Goal: Transaction & Acquisition: Purchase product/service

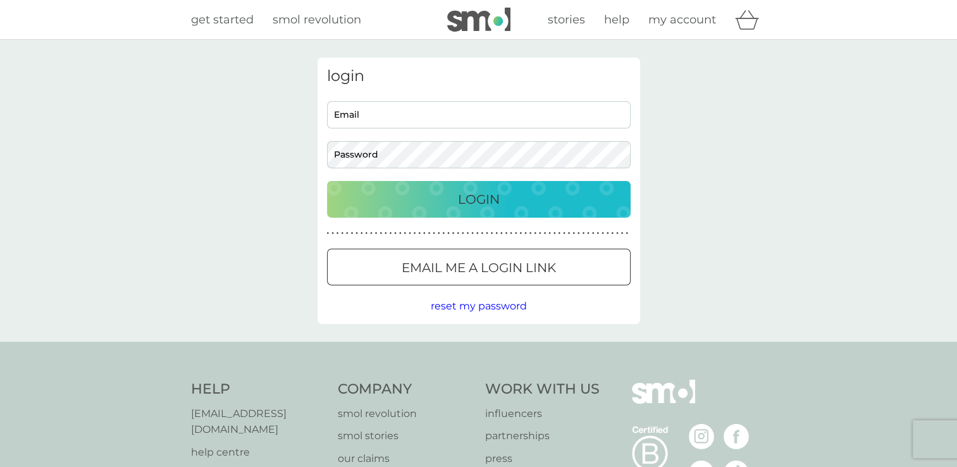
type input "[EMAIL_ADDRESS][DOMAIN_NAME]"
click at [444, 206] on div "Login" at bounding box center [479, 199] width 278 height 20
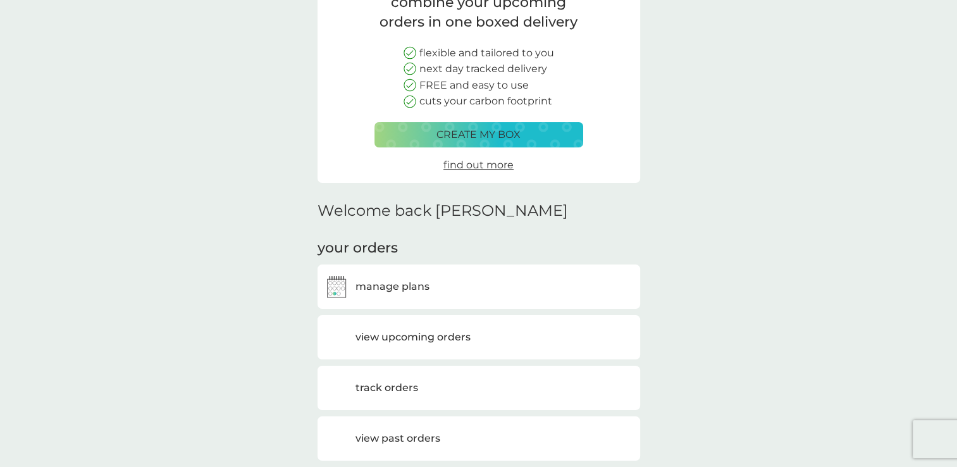
scroll to position [126, 0]
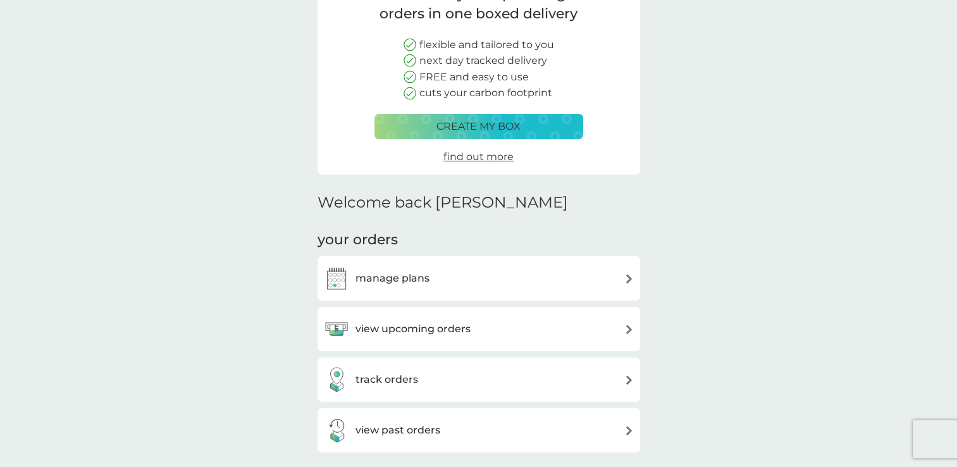
click at [372, 326] on h3 "view upcoming orders" at bounding box center [412, 329] width 115 height 16
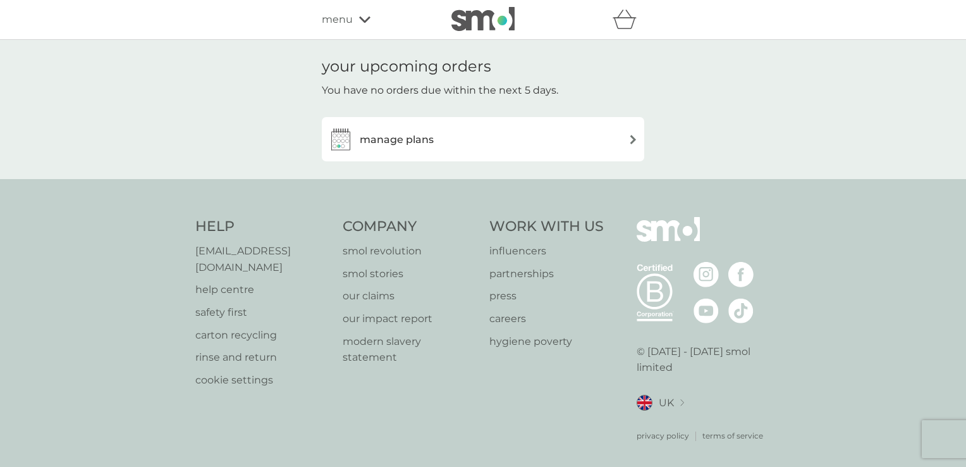
click at [448, 149] on div "manage plans" at bounding box center [483, 138] width 310 height 25
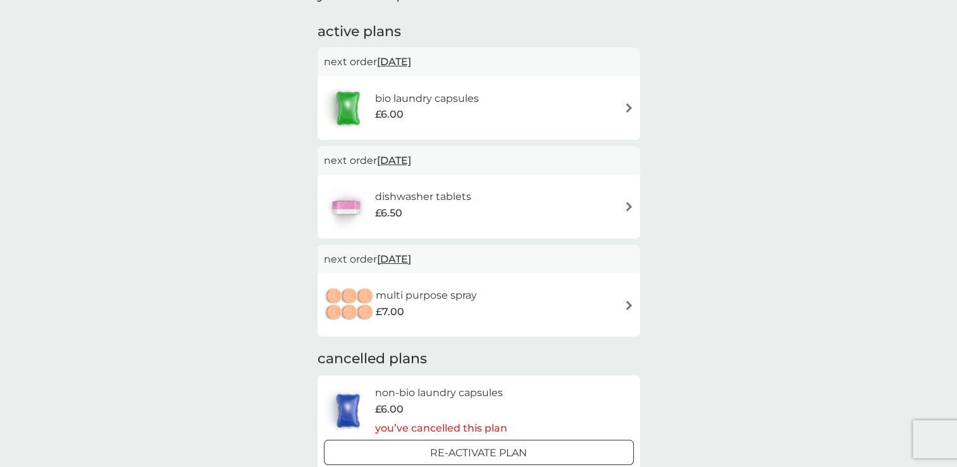
scroll to position [212, 0]
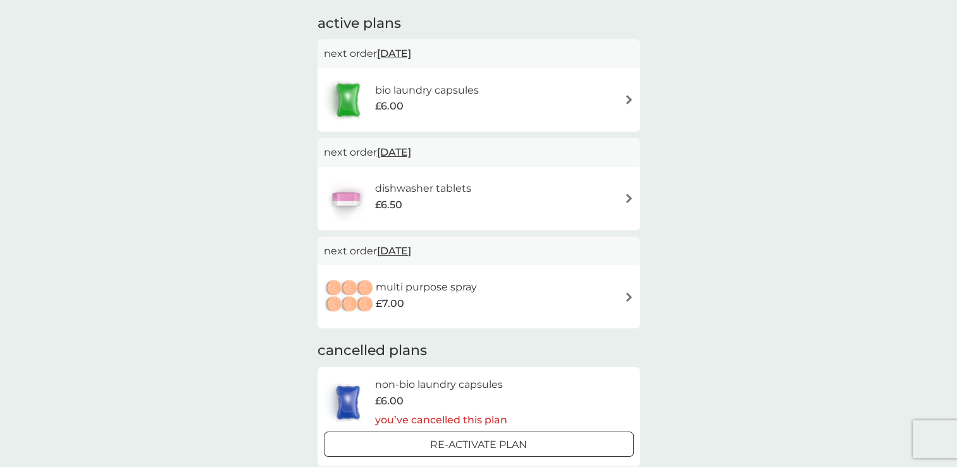
click at [615, 298] on div "multi purpose spray £7.00" at bounding box center [479, 296] width 310 height 44
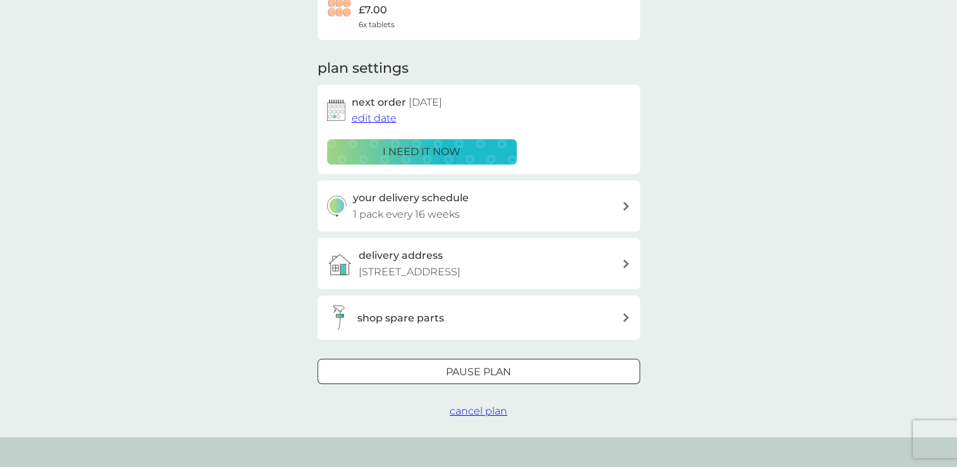
scroll to position [130, 0]
click at [486, 363] on p "Pause plan" at bounding box center [478, 370] width 65 height 16
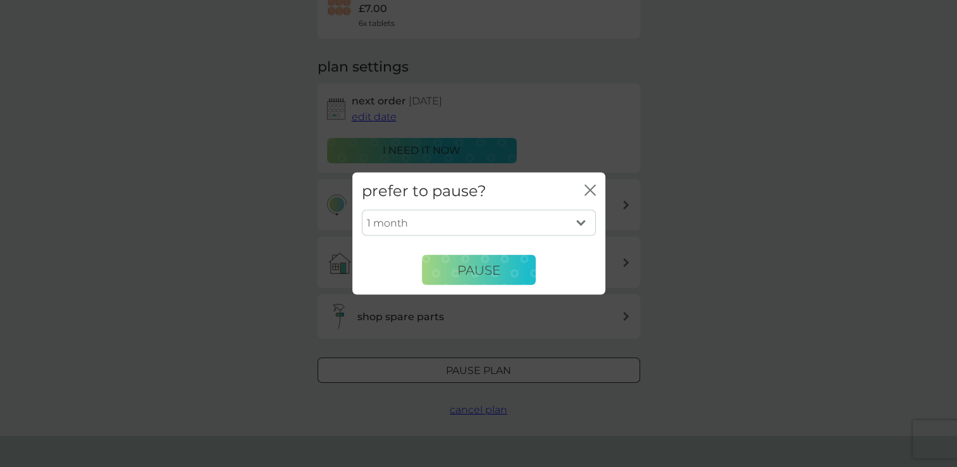
click at [548, 221] on select "1 month 2 months 3 months 4 months 5 months 6 months" at bounding box center [479, 222] width 234 height 27
select select "2"
click at [362, 209] on select "1 month 2 months 3 months 4 months 5 months 6 months" at bounding box center [479, 222] width 234 height 27
click at [463, 272] on span "Pause" at bounding box center [478, 269] width 43 height 15
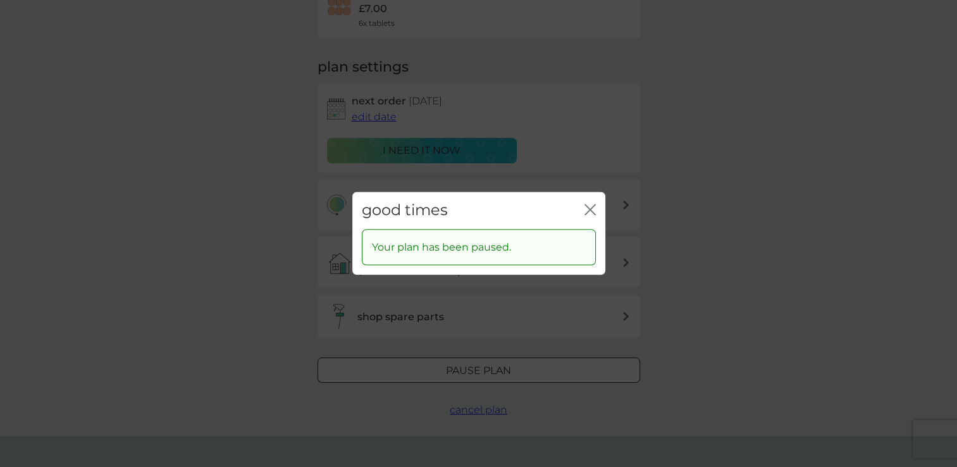
click at [592, 205] on icon "close" at bounding box center [589, 209] width 11 height 11
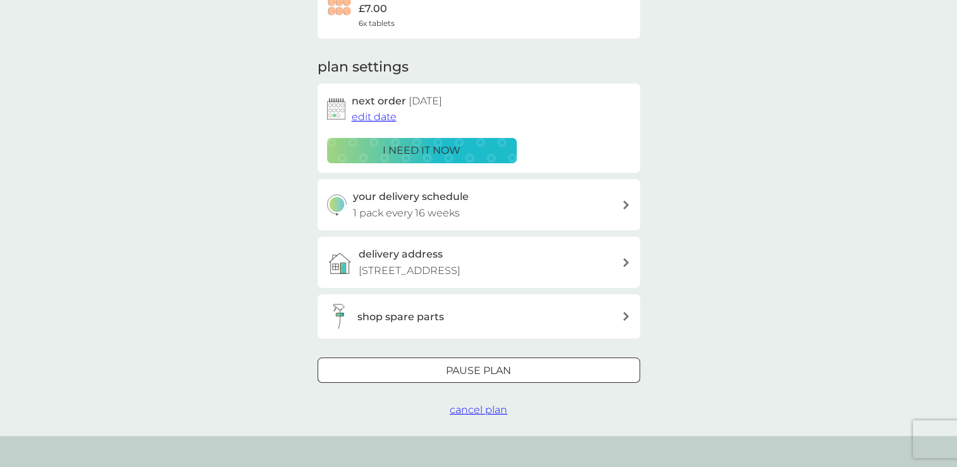
scroll to position [0, 0]
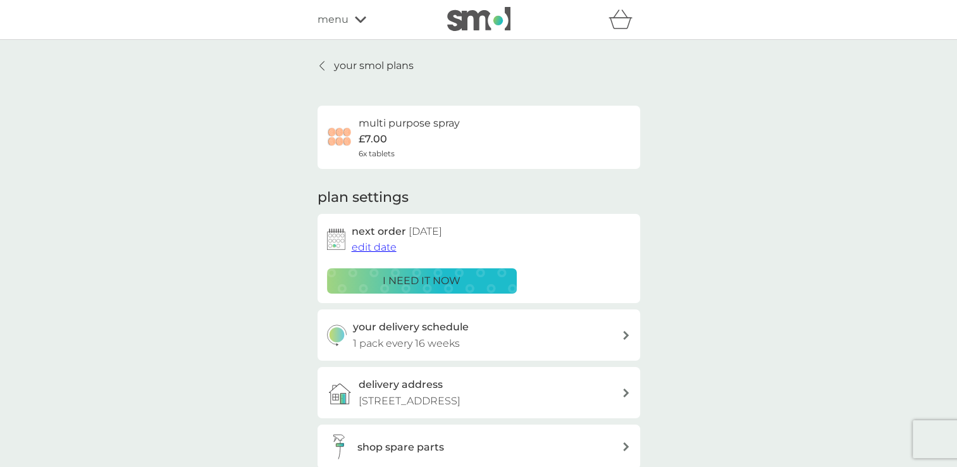
click at [329, 63] on link "your smol plans" at bounding box center [365, 66] width 96 height 16
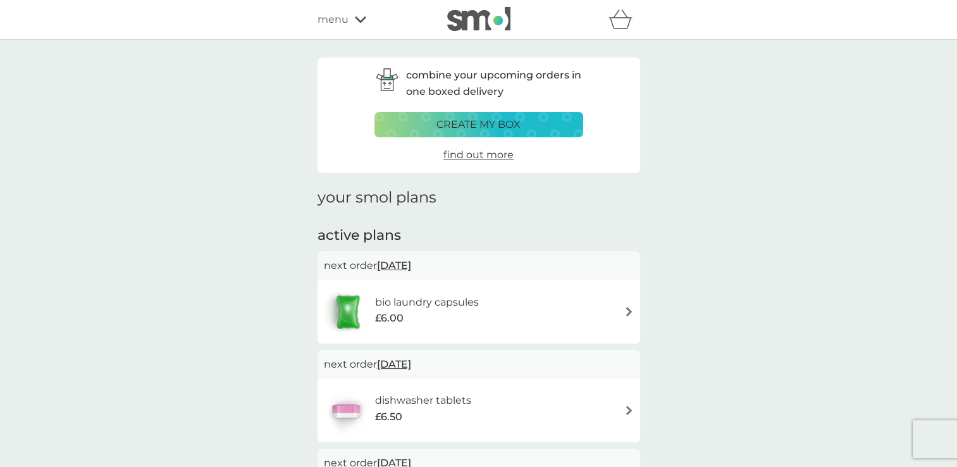
click at [460, 130] on p "create my box" at bounding box center [478, 124] width 84 height 16
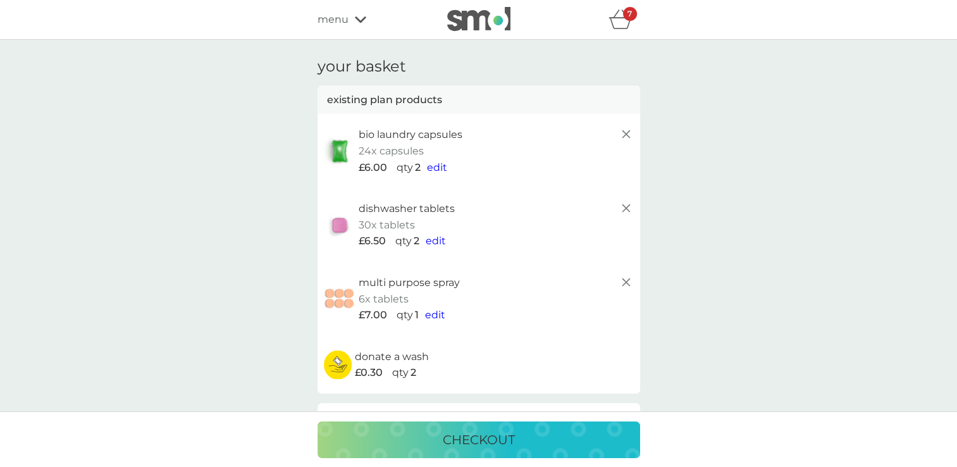
click at [620, 281] on icon at bounding box center [625, 281] width 15 height 15
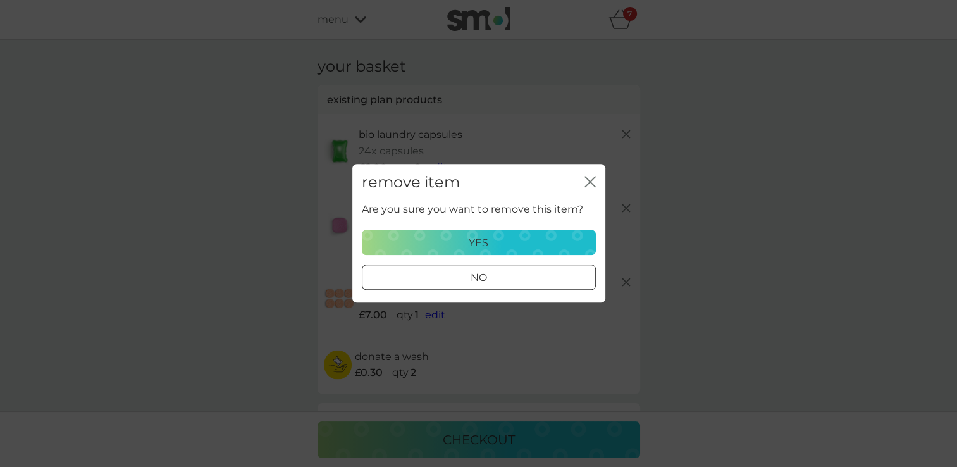
click at [497, 239] on div "yes" at bounding box center [478, 243] width 217 height 16
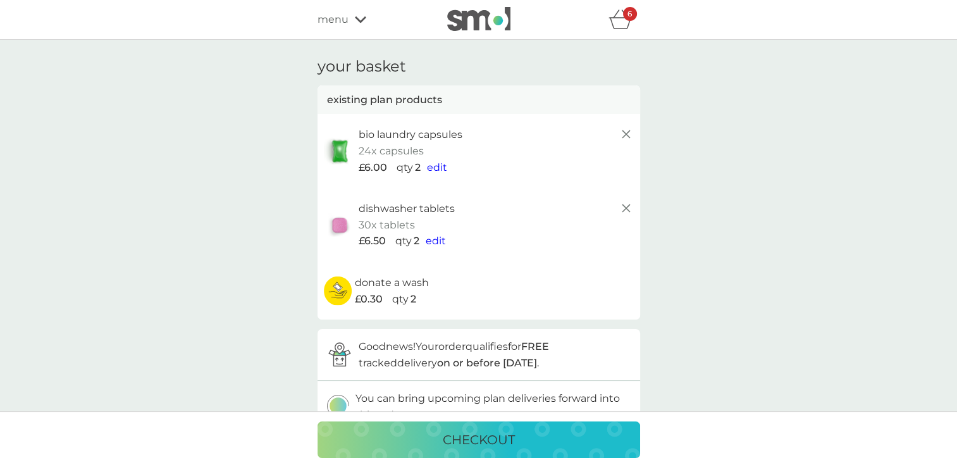
click at [799, 191] on div "your basket existing plan products bio laundry capsules 24x capsules £6.00 qty …" at bounding box center [478, 476] width 957 height 873
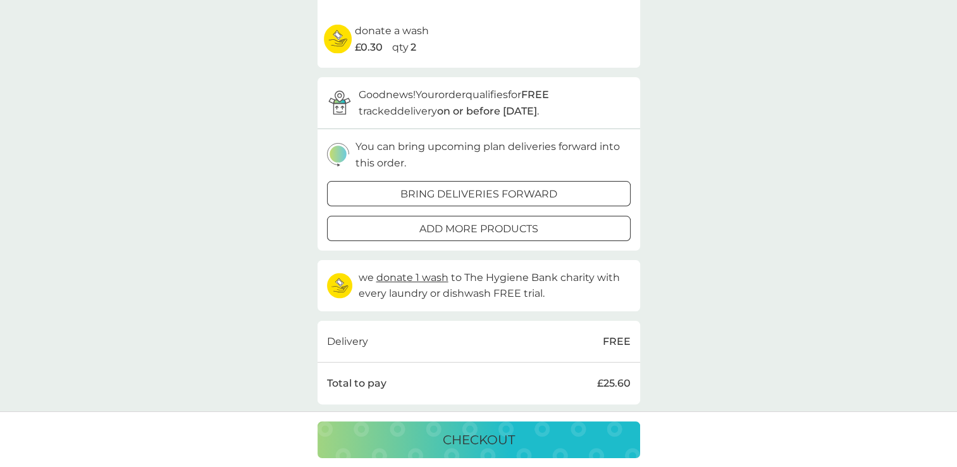
scroll to position [247, 0]
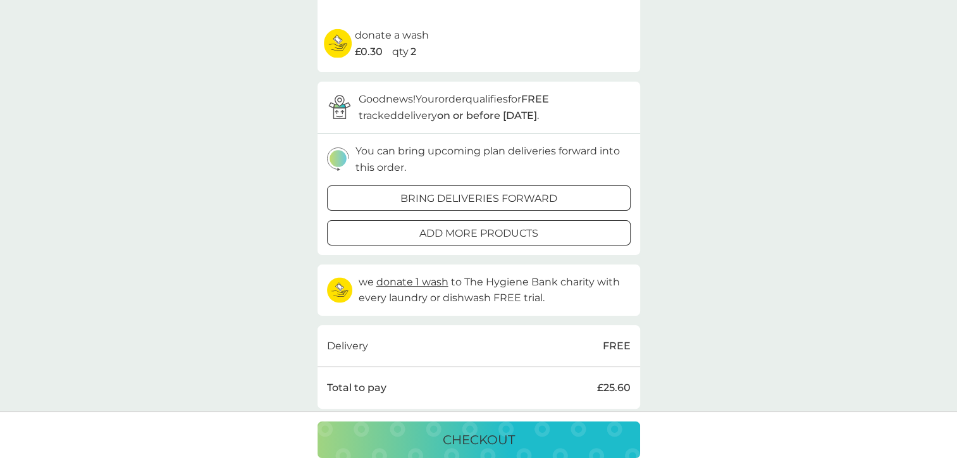
click at [451, 199] on p "bring deliveries forward" at bounding box center [478, 198] width 157 height 16
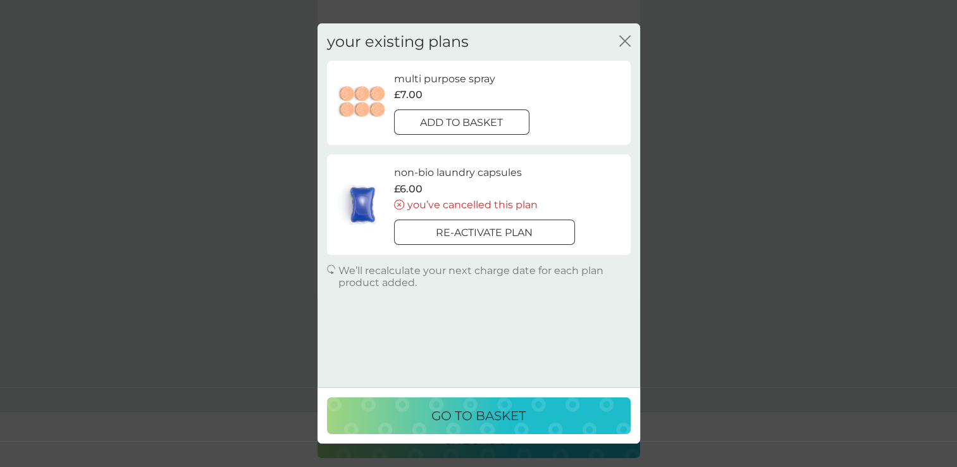
click at [499, 411] on p "go to basket" at bounding box center [478, 415] width 94 height 20
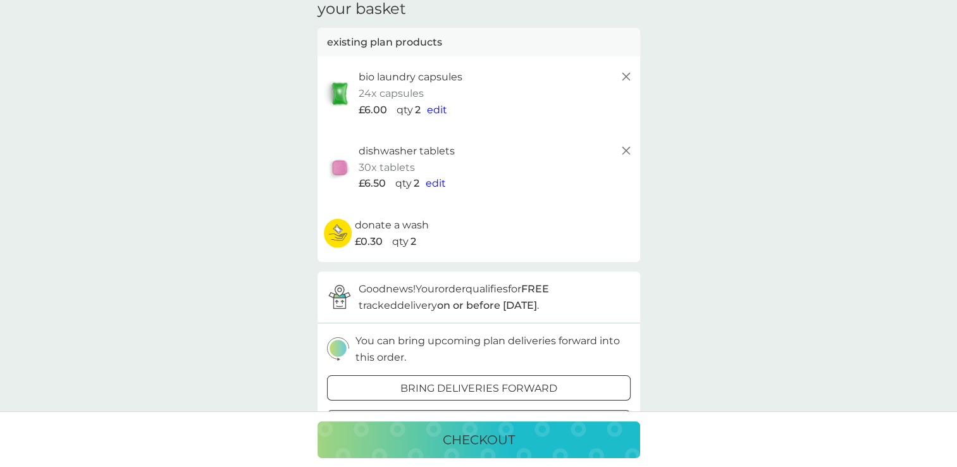
scroll to position [0, 0]
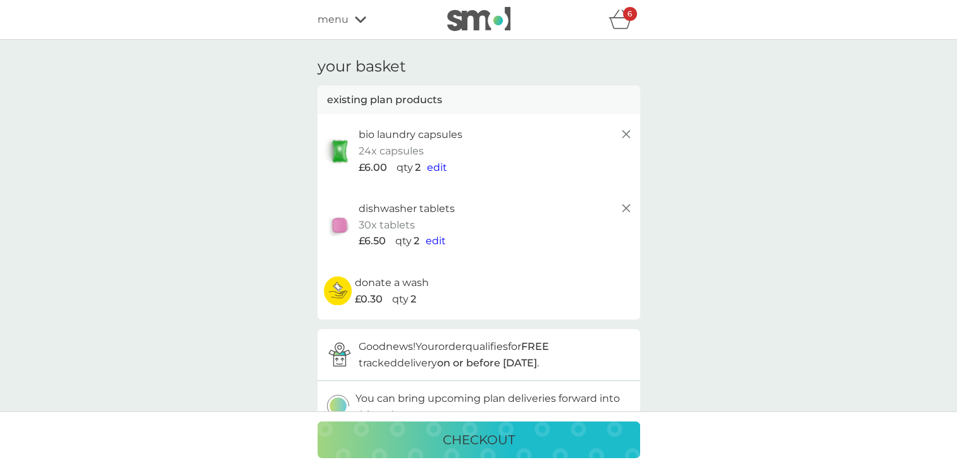
click at [743, 285] on div "your basket existing plan products bio laundry capsules 24x capsules £6.00 qty …" at bounding box center [478, 476] width 957 height 873
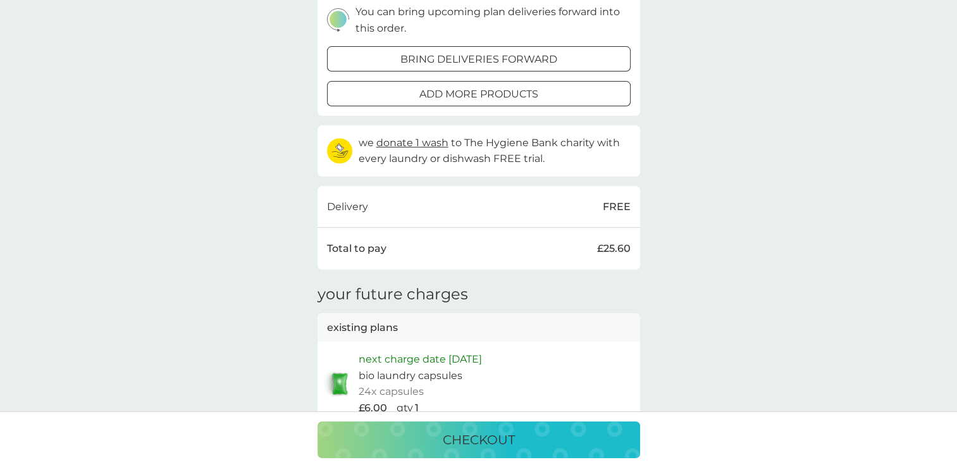
scroll to position [387, 0]
click at [494, 441] on p "checkout" at bounding box center [479, 439] width 72 height 20
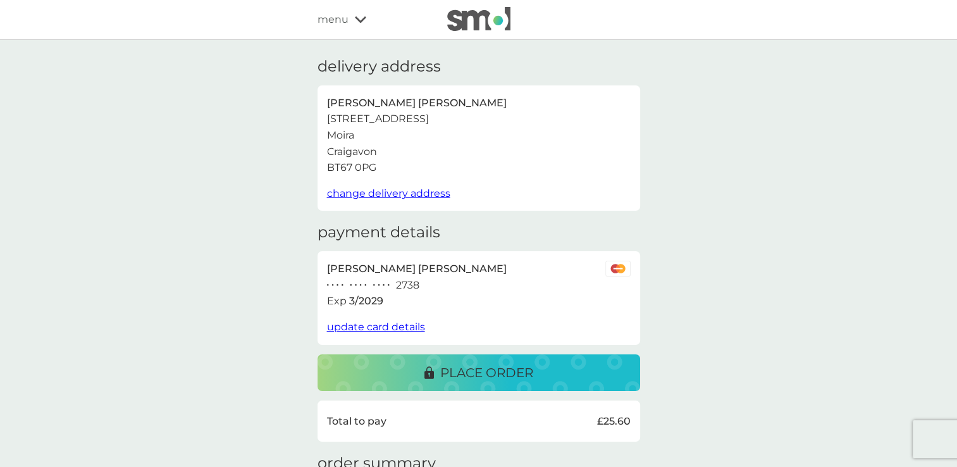
click at [530, 370] on p "place order" at bounding box center [486, 372] width 93 height 20
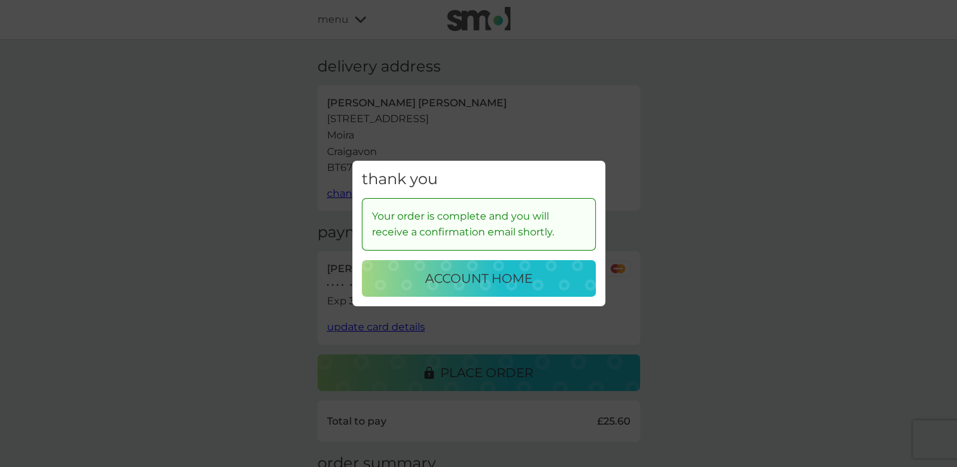
click at [555, 279] on div "account home" at bounding box center [478, 278] width 209 height 20
